Goal: Task Accomplishment & Management: Use online tool/utility

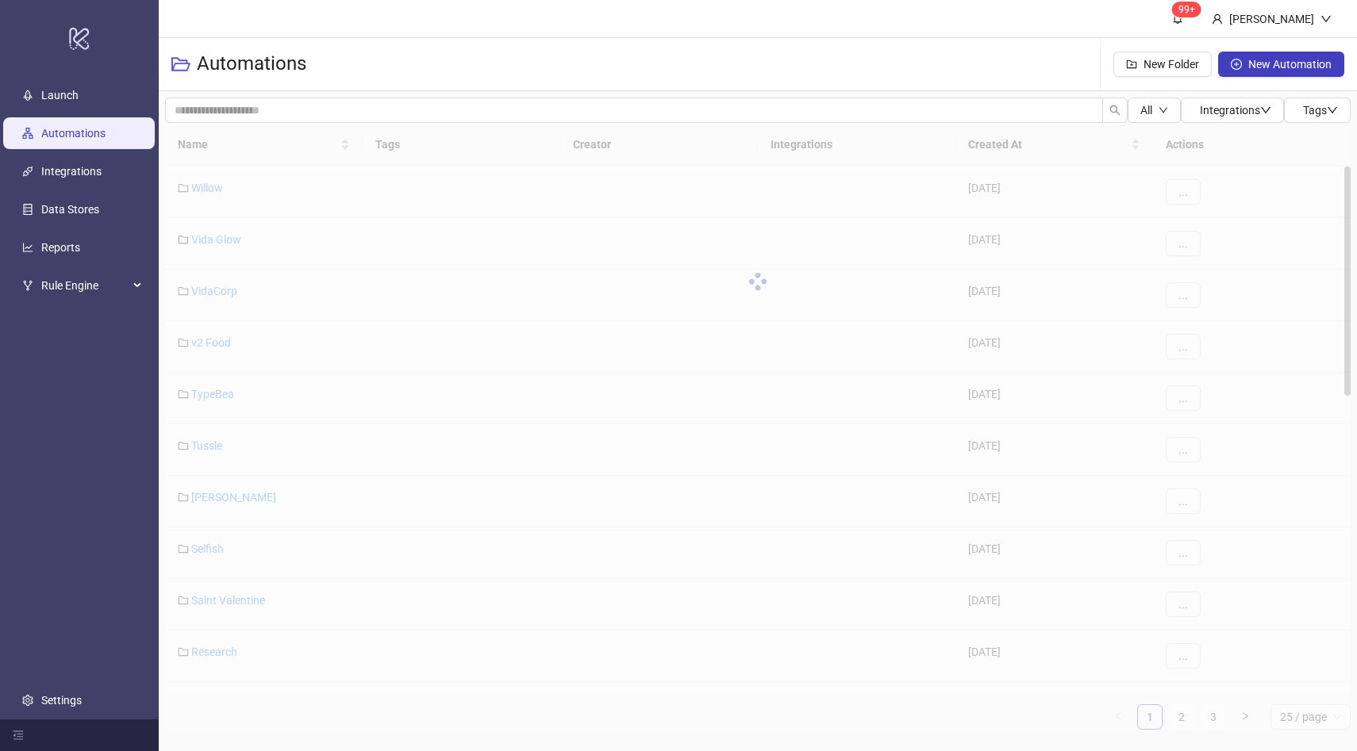
click at [1181, 716] on div "Name Tags Creator Integrations Created At Actions Willow [DATE] ... Vida Glow […" at bounding box center [757, 426] width 1185 height 607
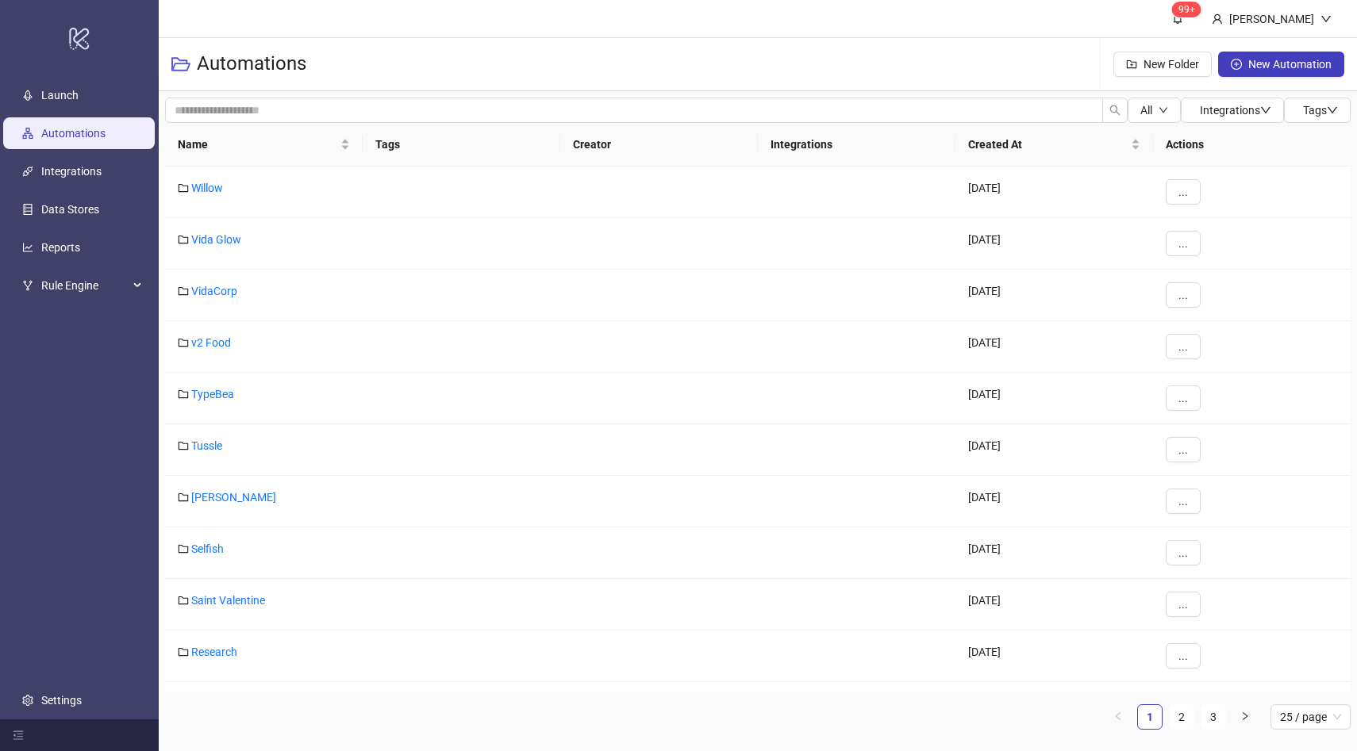
click at [1181, 716] on link "2" at bounding box center [1181, 717] width 24 height 24
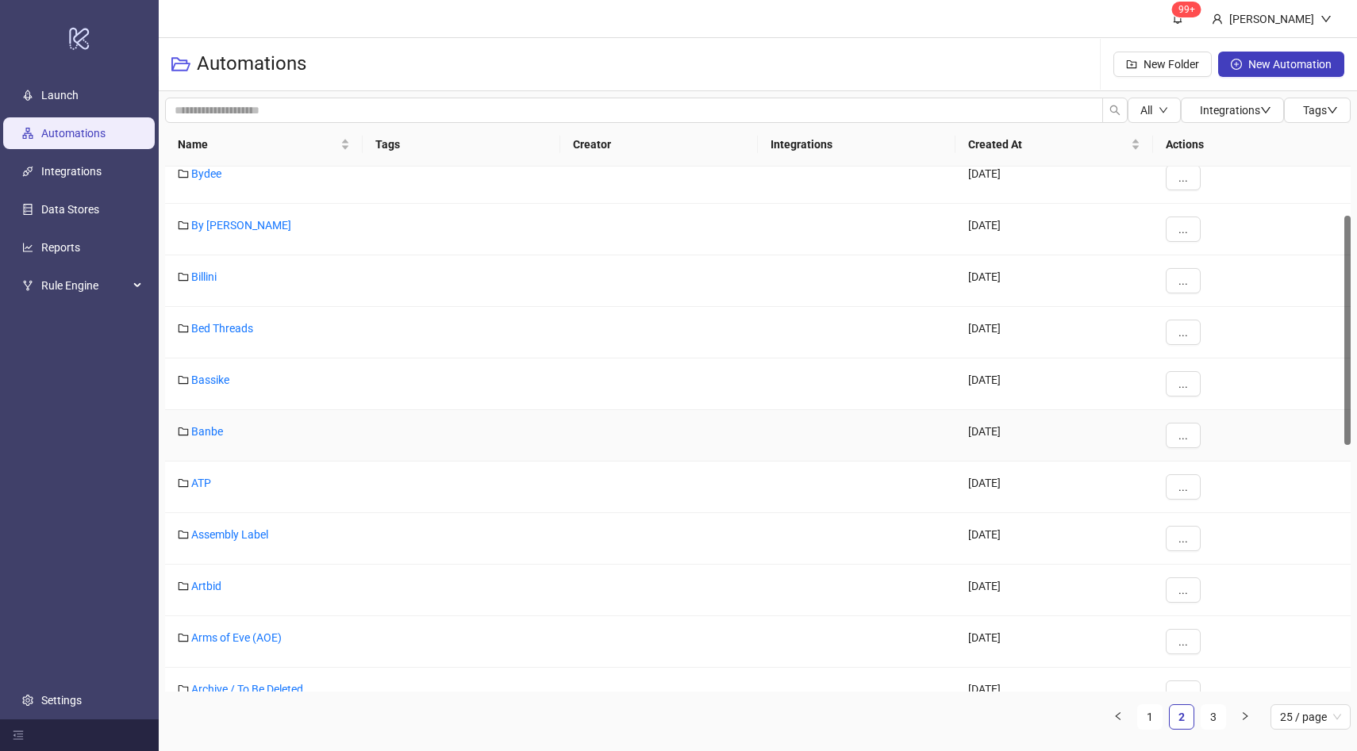
scroll to position [136, 0]
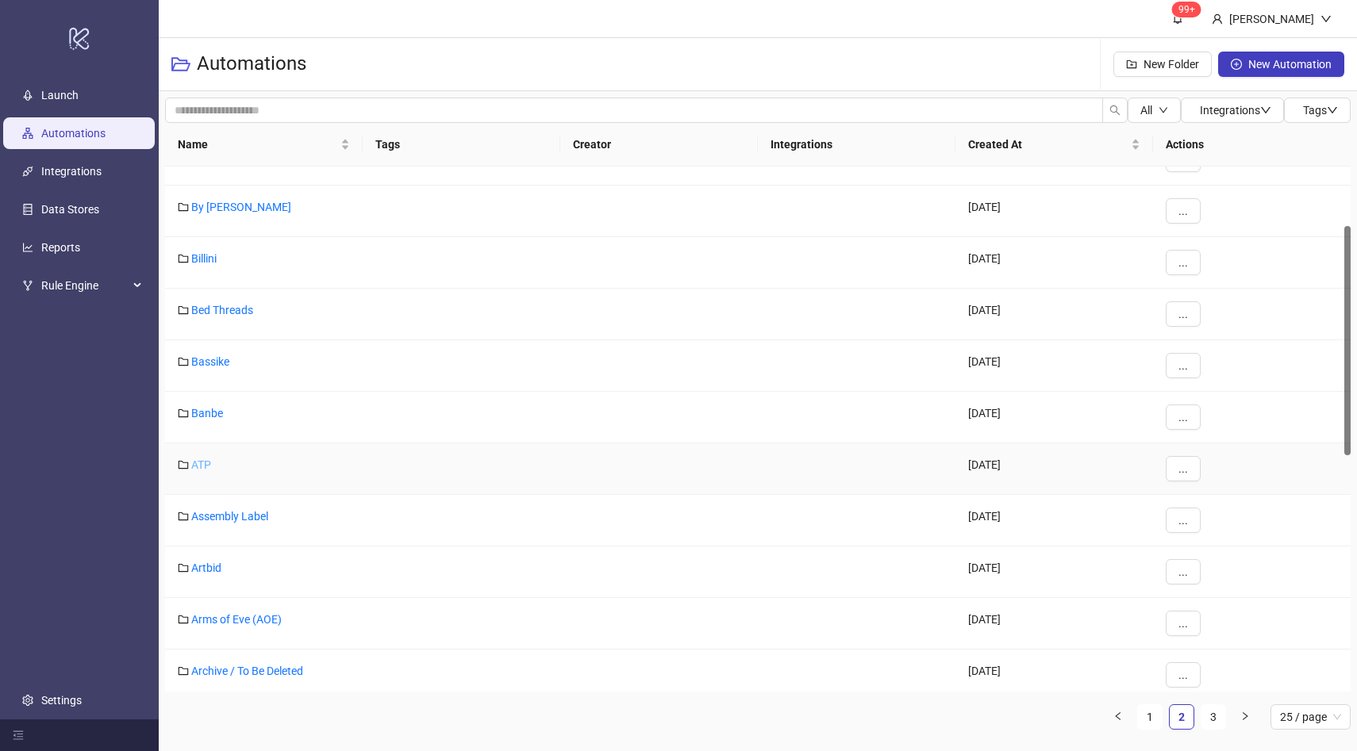
click at [202, 463] on link "ATP" at bounding box center [201, 465] width 20 height 13
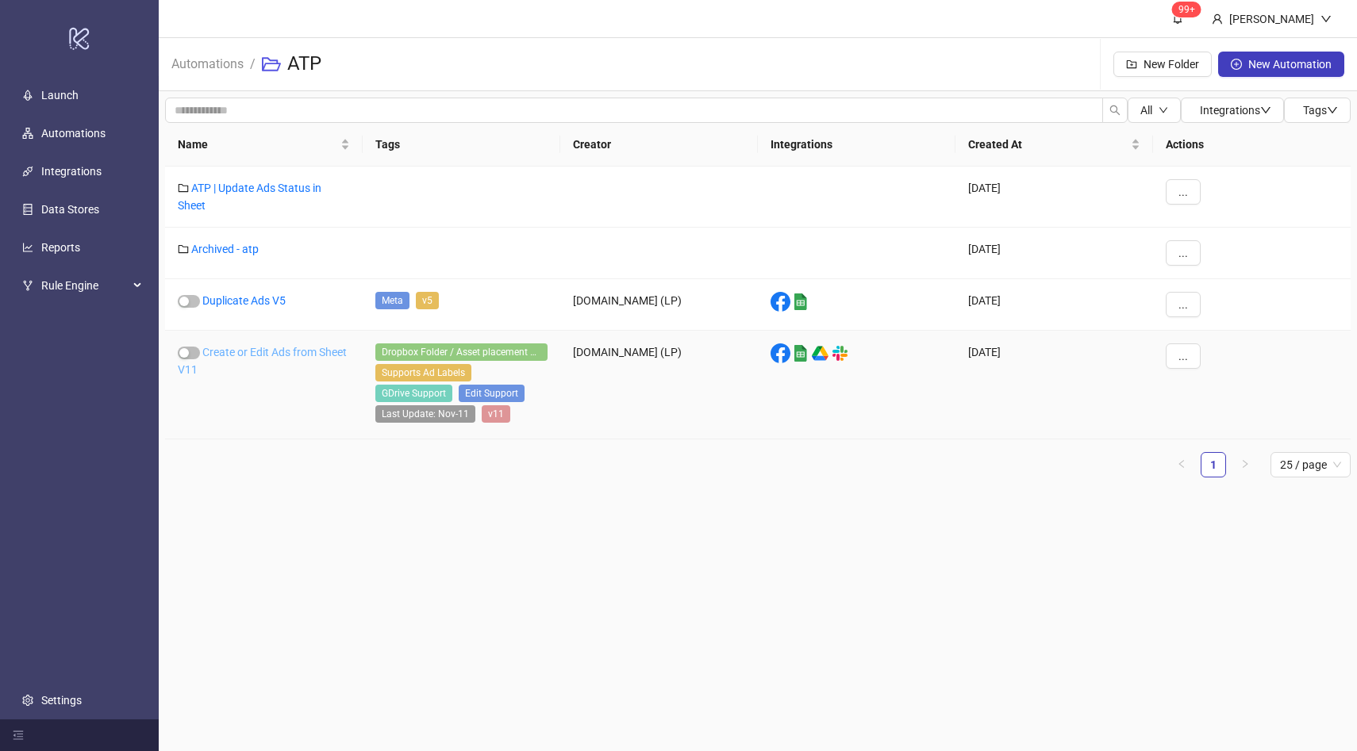
click at [266, 349] on link "Create or Edit Ads from Sheet V11" at bounding box center [262, 361] width 169 height 30
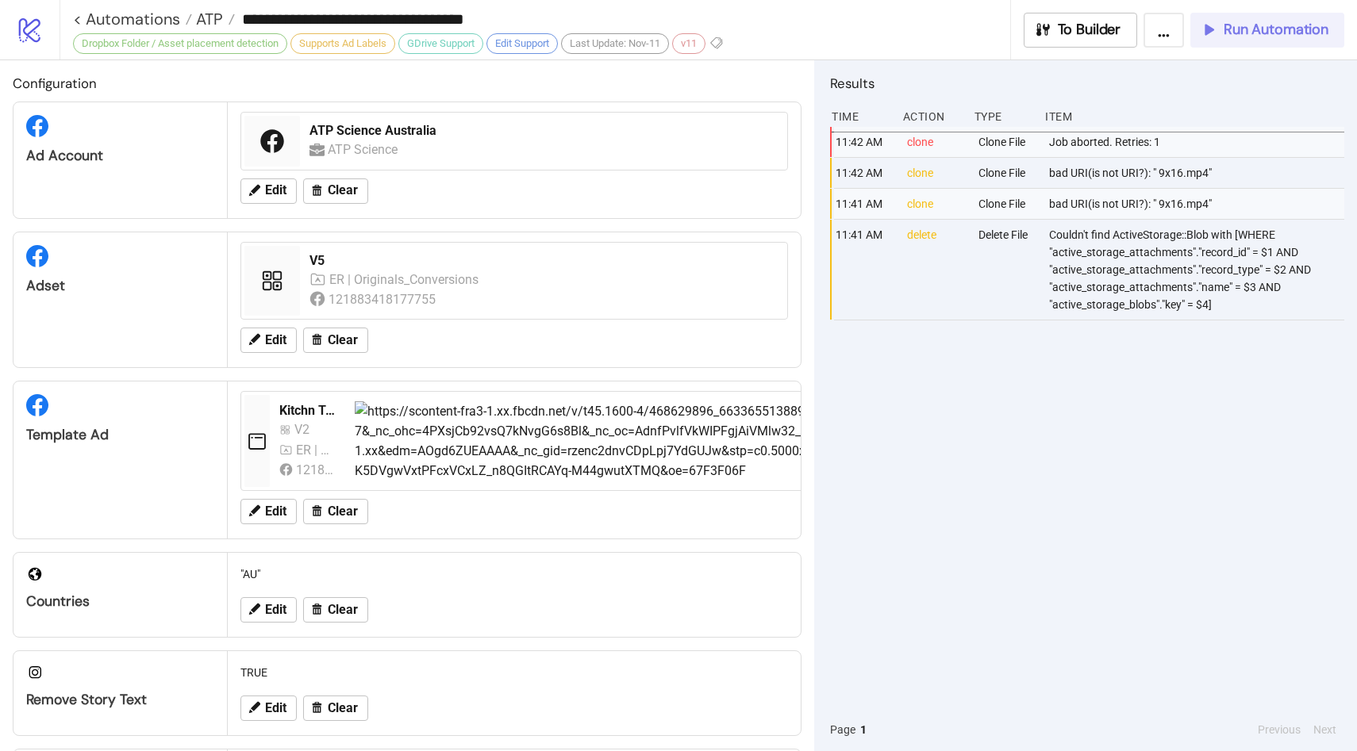
click at [1229, 39] on button "Run Automation" at bounding box center [1267, 30] width 154 height 35
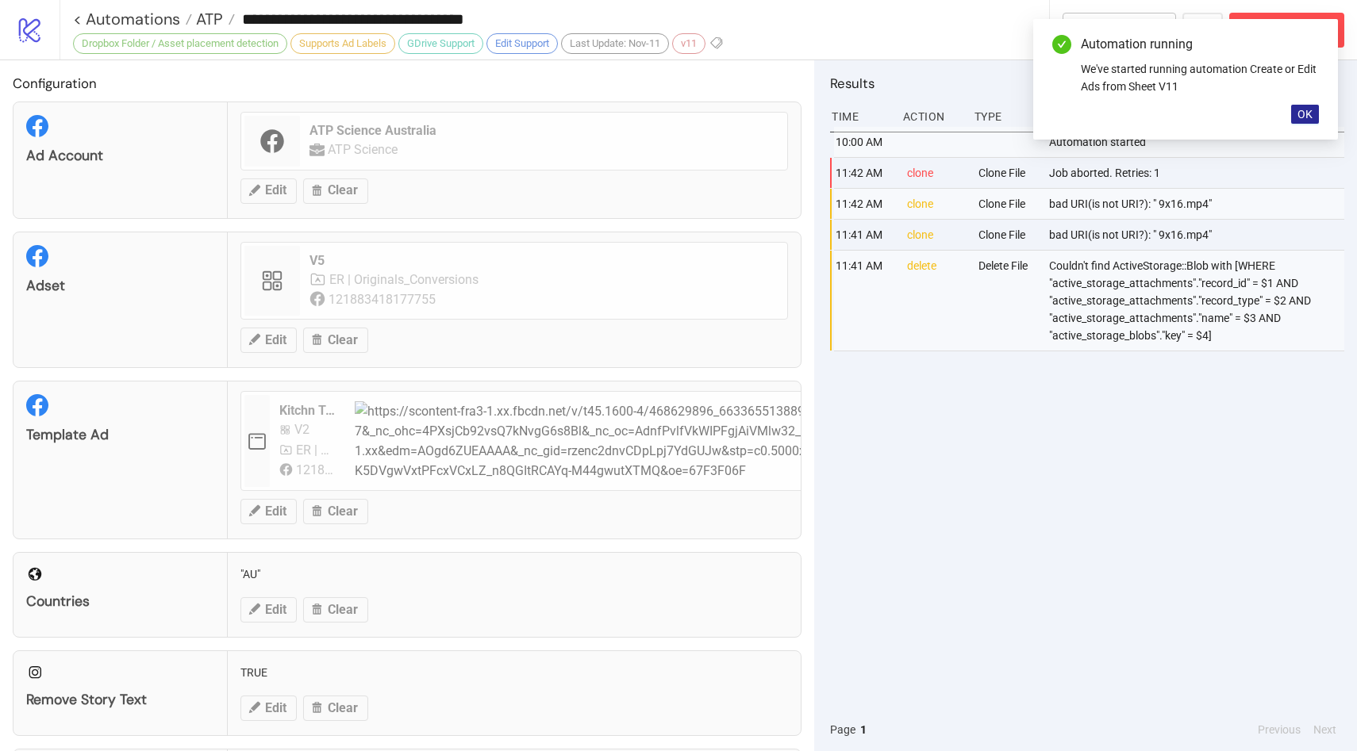
click at [1315, 113] on button "OK" at bounding box center [1305, 114] width 28 height 19
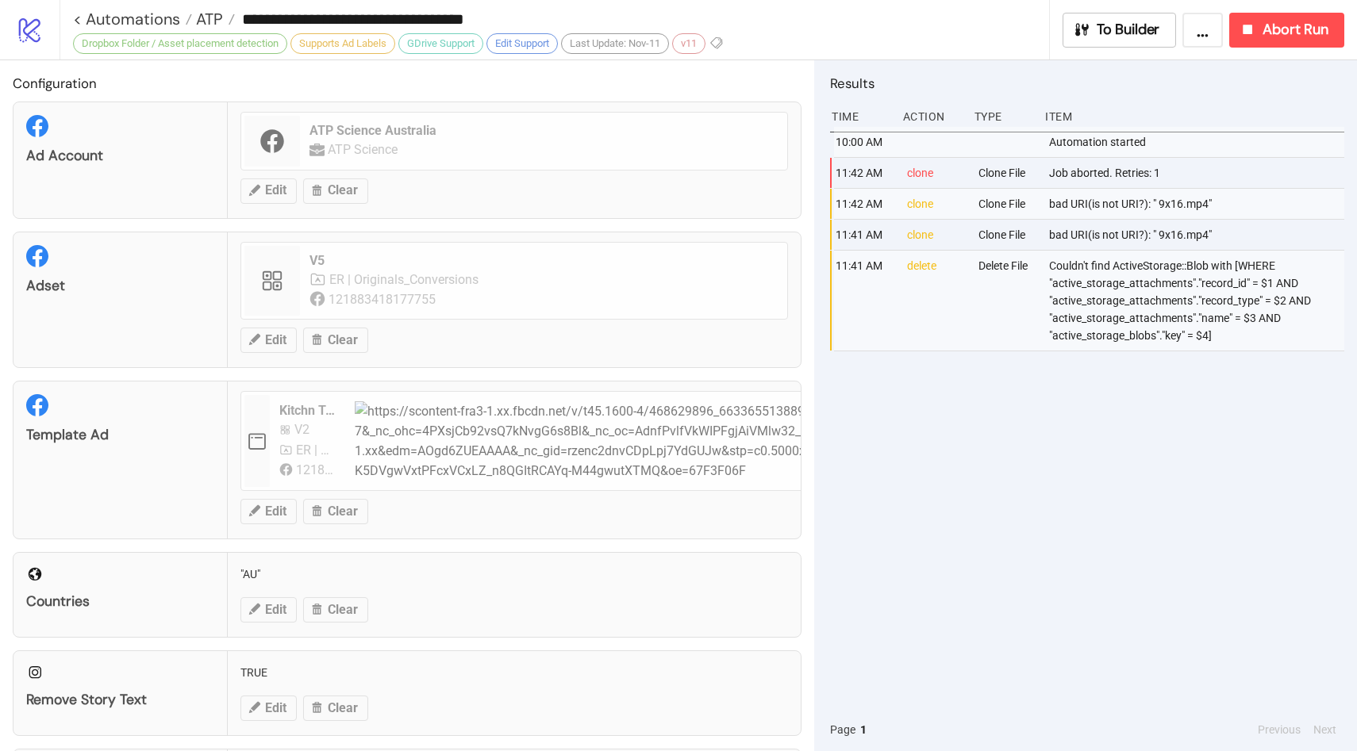
click at [1154, 469] on div "10:00 AM Automation started 11:42 AM clone Clone File Job aborted. Retries: 1 1…" at bounding box center [1087, 418] width 514 height 582
